Goal: Navigation & Orientation: Understand site structure

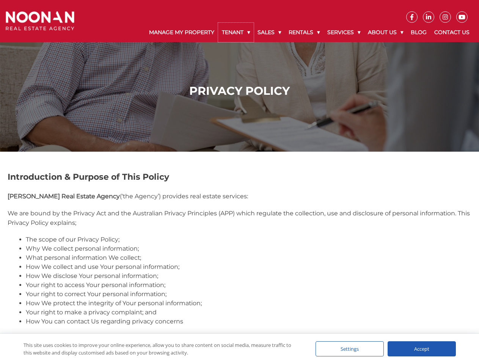
click at [236, 32] on link "Tenant" at bounding box center [236, 32] width 36 height 19
click at [270, 32] on link "Sales" at bounding box center [269, 32] width 31 height 19
click at [305, 32] on link "Rentals" at bounding box center [304, 32] width 39 height 19
click at [345, 32] on link "Services" at bounding box center [343, 32] width 41 height 19
click at [386, 32] on link "About Us" at bounding box center [385, 32] width 43 height 19
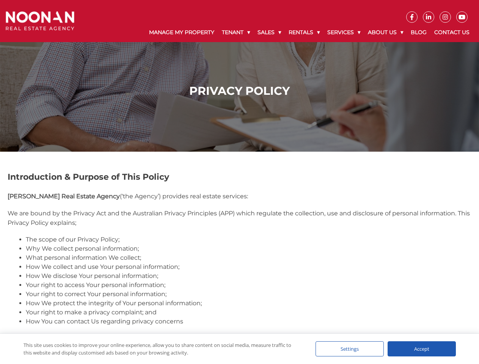
click at [350, 349] on div "Settings" at bounding box center [349, 348] width 68 height 15
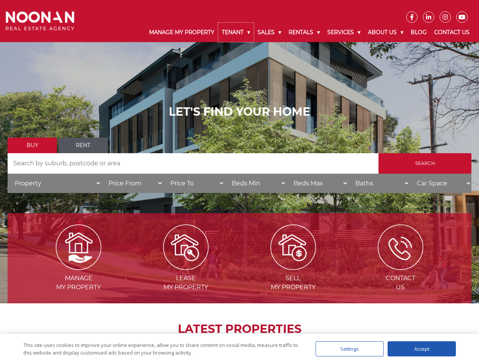
click at [236, 32] on link "Tenant" at bounding box center [236, 32] width 36 height 19
click at [270, 32] on link "Sales" at bounding box center [269, 32] width 31 height 19
click at [305, 32] on link "Rentals" at bounding box center [304, 32] width 39 height 19
click at [345, 32] on link "Services" at bounding box center [343, 32] width 41 height 19
click at [386, 32] on link "About Us" at bounding box center [385, 32] width 43 height 19
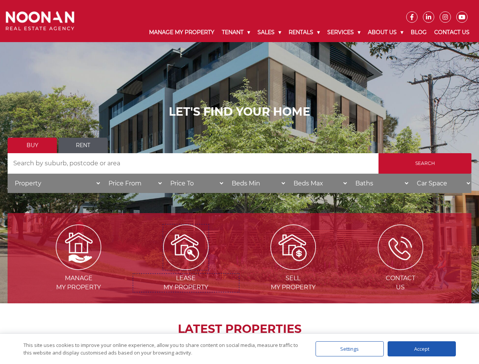
click at [186, 267] on img at bounding box center [186, 247] width 46 height 46
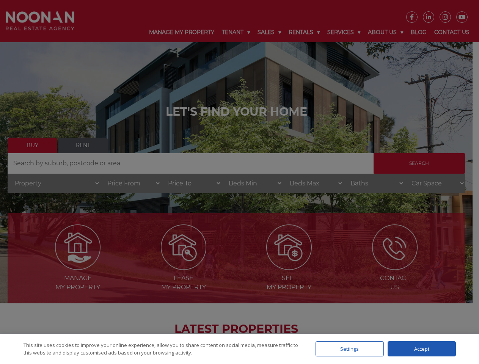
click at [350, 349] on div "Settings" at bounding box center [349, 348] width 68 height 15
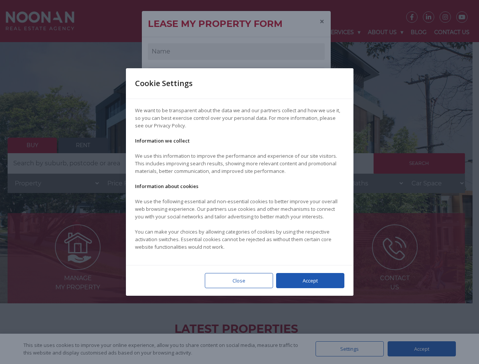
click at [422, 349] on div at bounding box center [239, 182] width 479 height 364
